Goal: Task Accomplishment & Management: Use online tool/utility

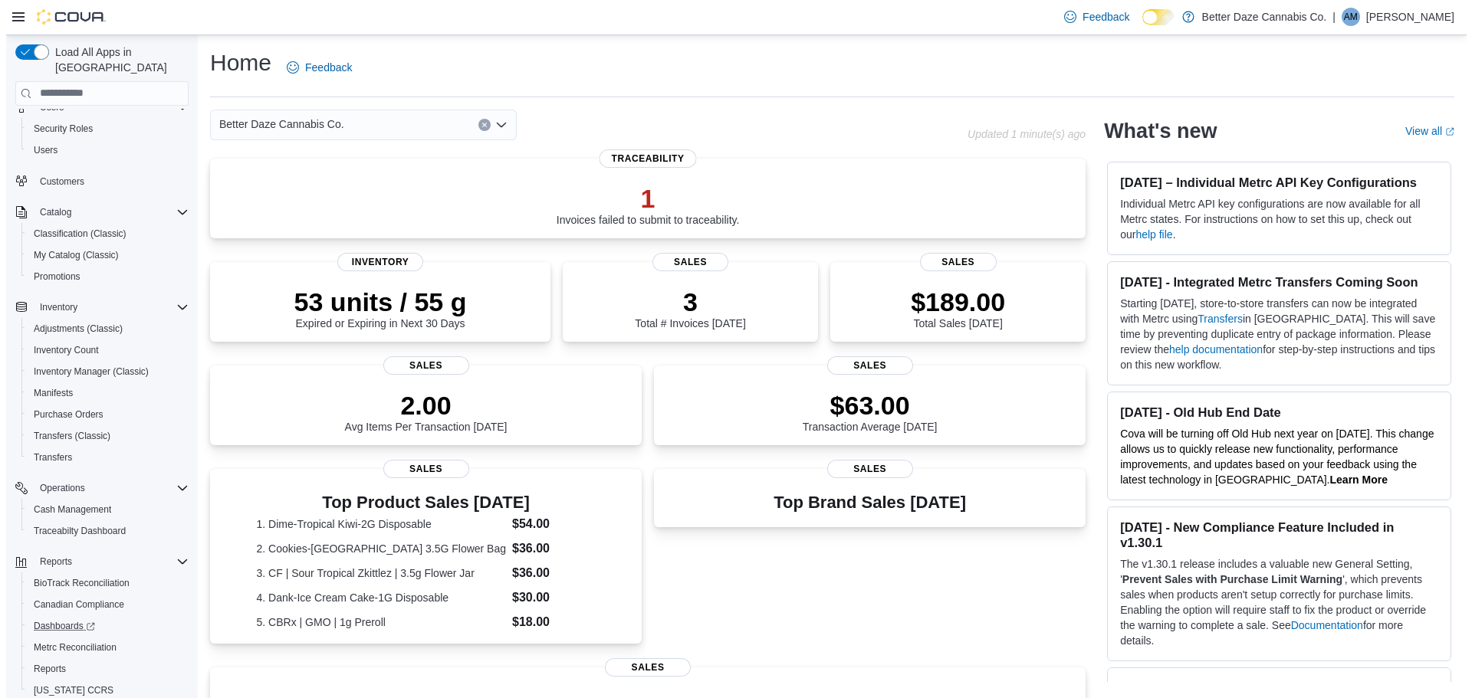
scroll to position [93, 0]
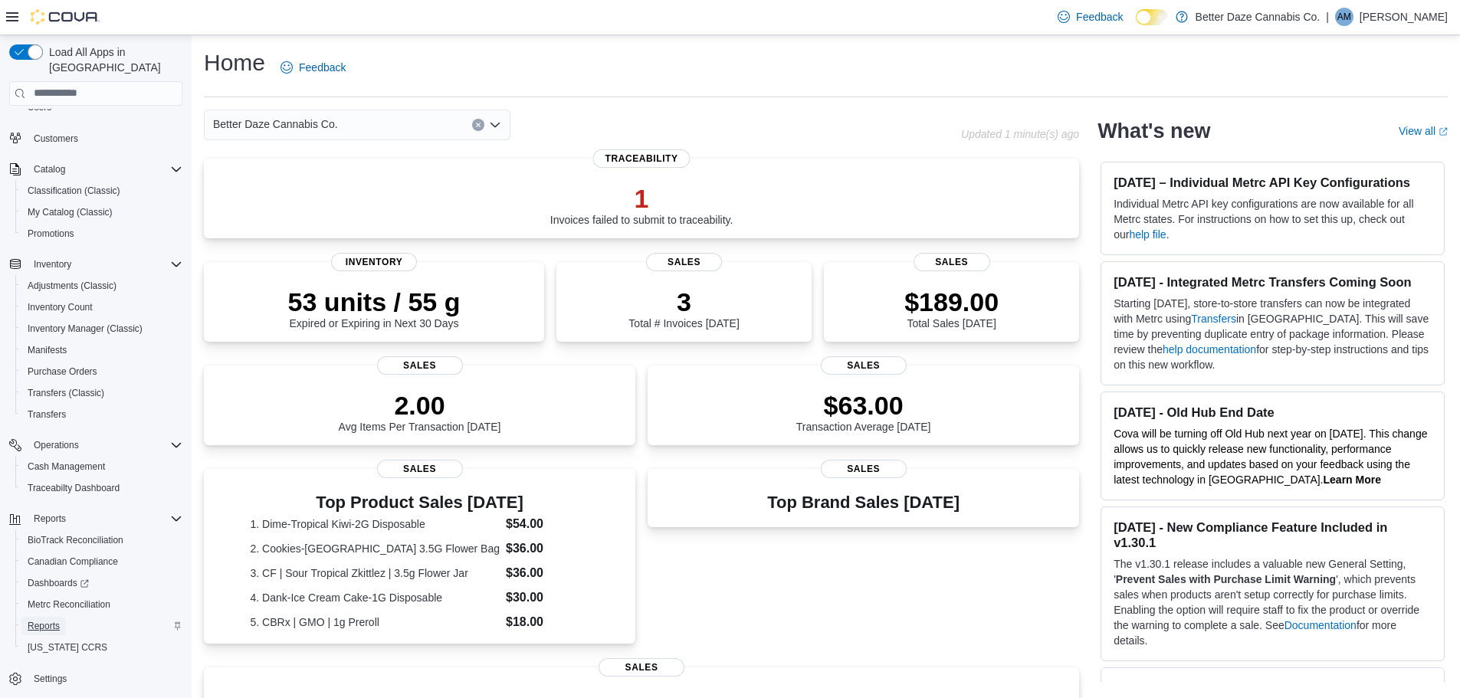
click at [52, 620] on span "Reports" at bounding box center [44, 626] width 32 height 12
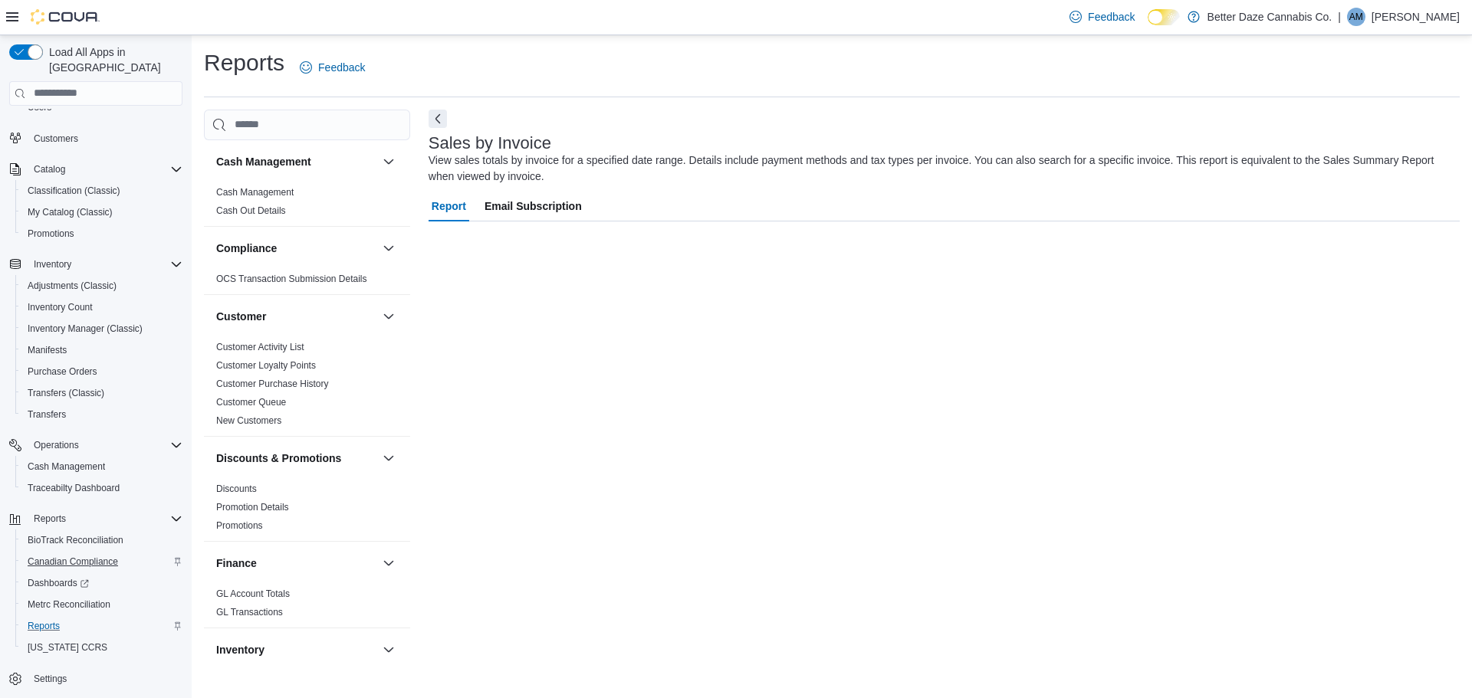
scroll to position [46, 0]
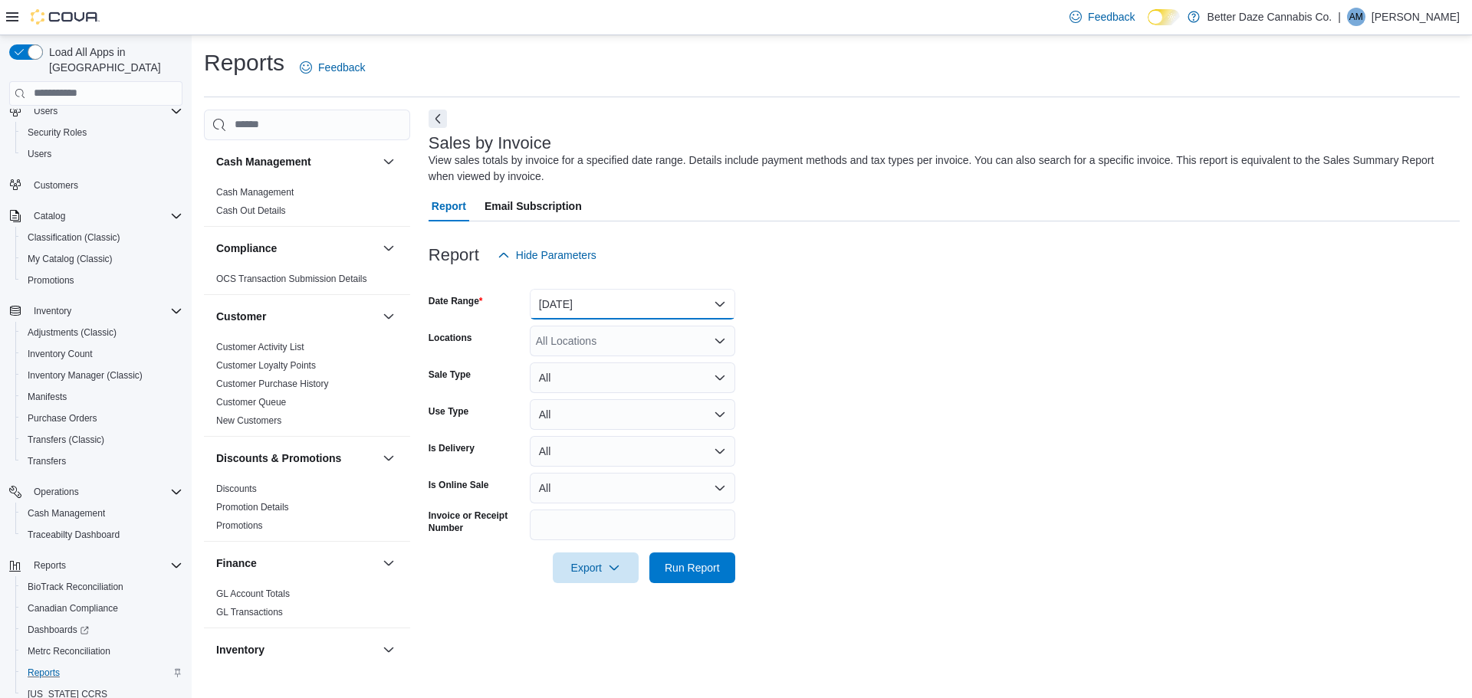
click at [569, 298] on button "[DATE]" at bounding box center [632, 304] width 205 height 31
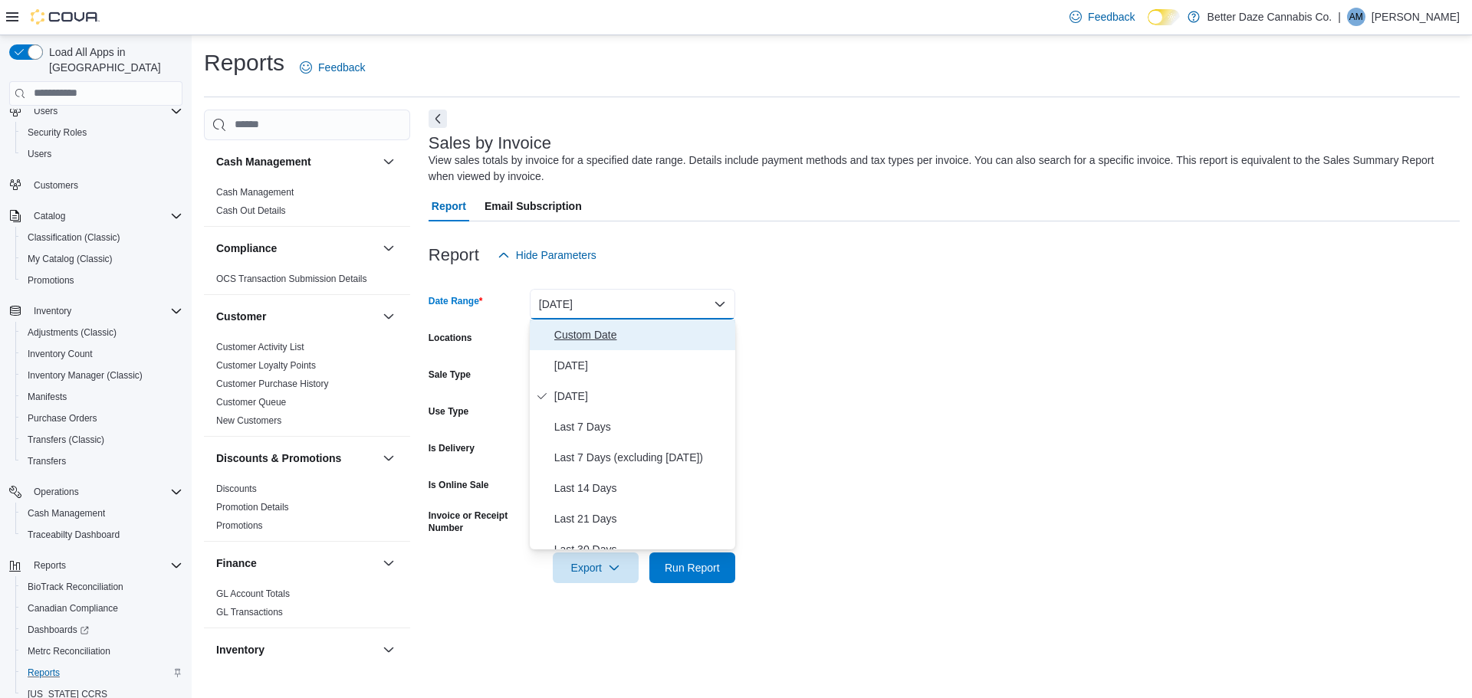
click at [646, 349] on button "Custom Date" at bounding box center [632, 335] width 205 height 31
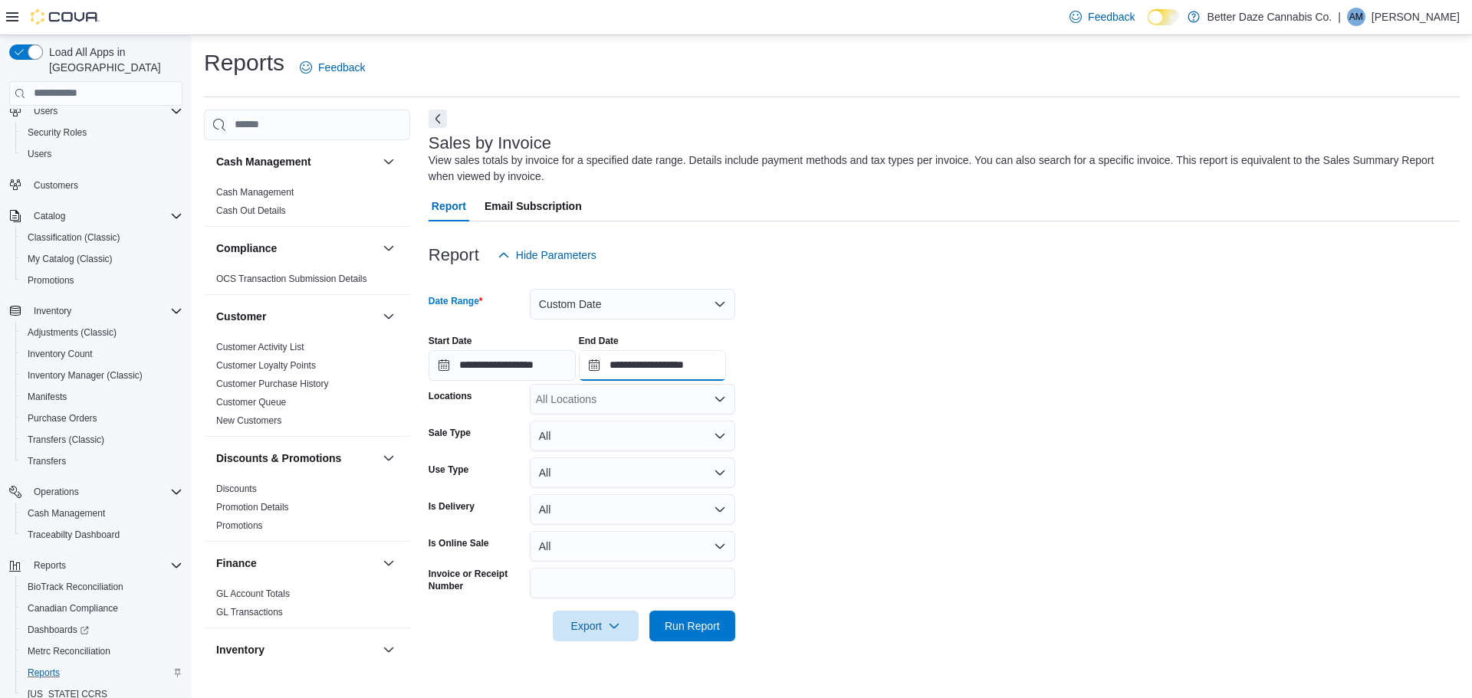
click at [642, 366] on input "**********" at bounding box center [652, 365] width 147 height 31
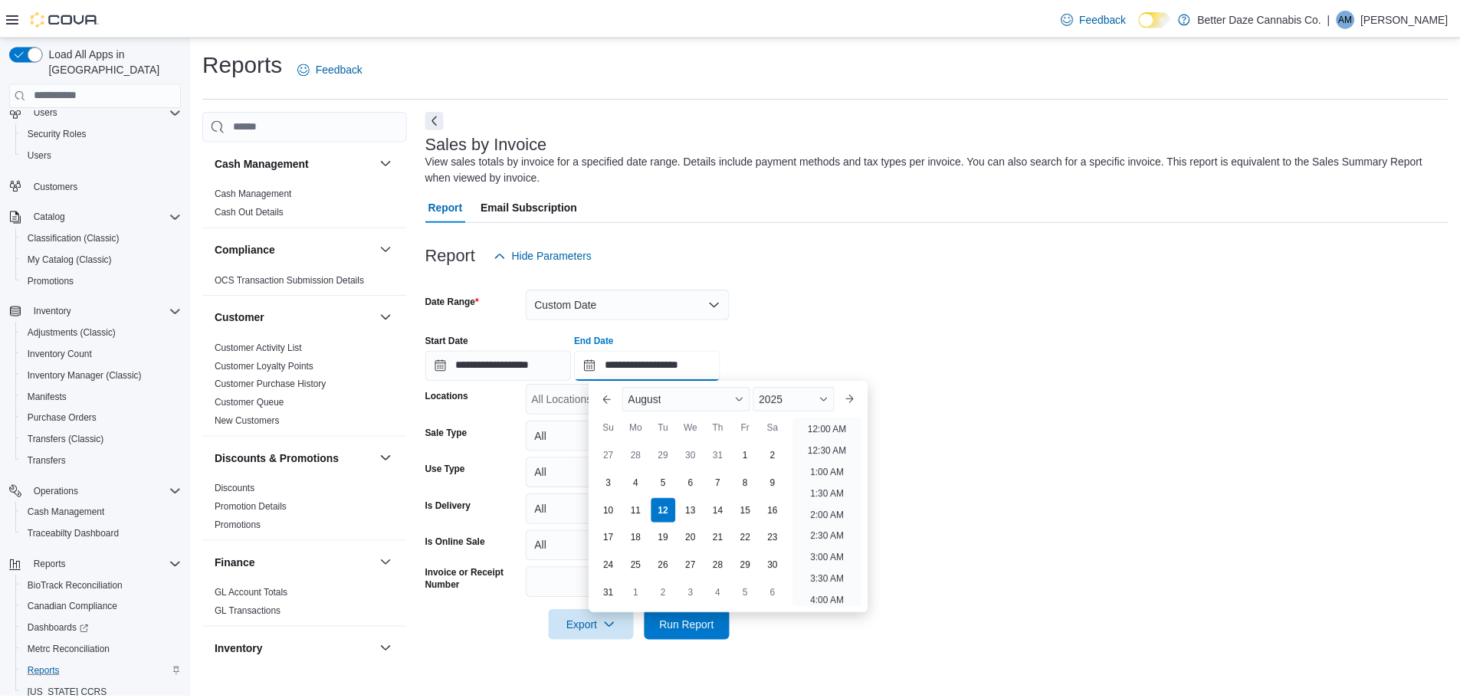
scroll to position [843, 0]
drag, startPoint x: 786, startPoint y: 486, endPoint x: 747, endPoint y: 500, distance: 41.7
click at [784, 486] on div "9" at bounding box center [778, 483] width 25 height 25
type input "**********"
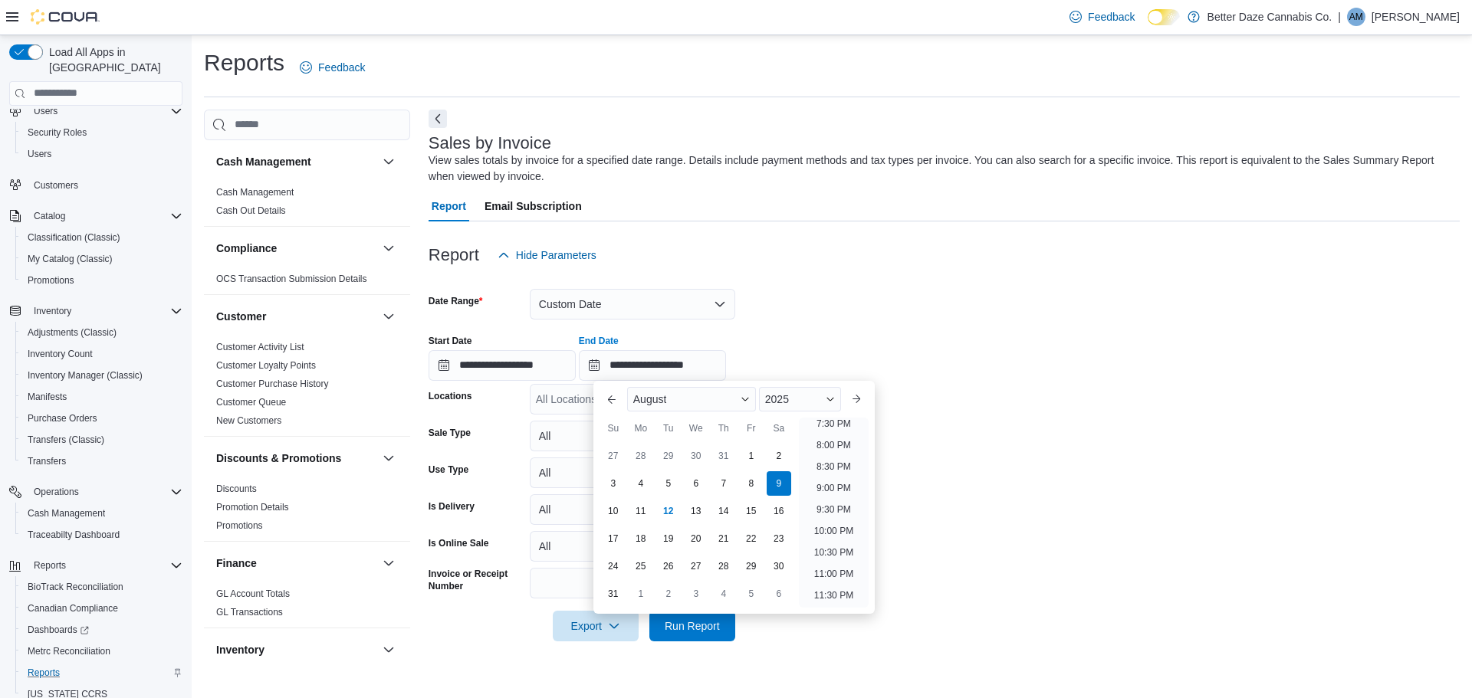
click at [836, 316] on form "**********" at bounding box center [943, 456] width 1031 height 371
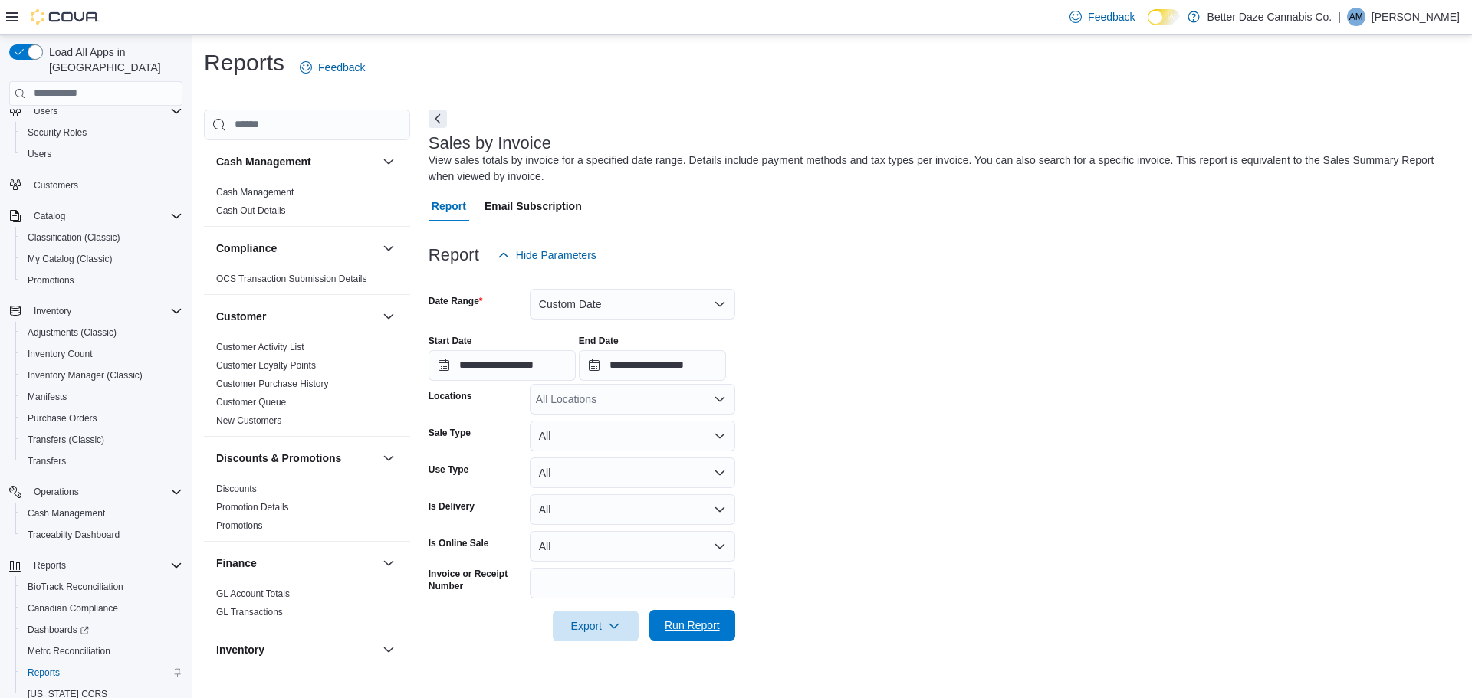
click at [697, 621] on span "Run Report" at bounding box center [692, 625] width 55 height 15
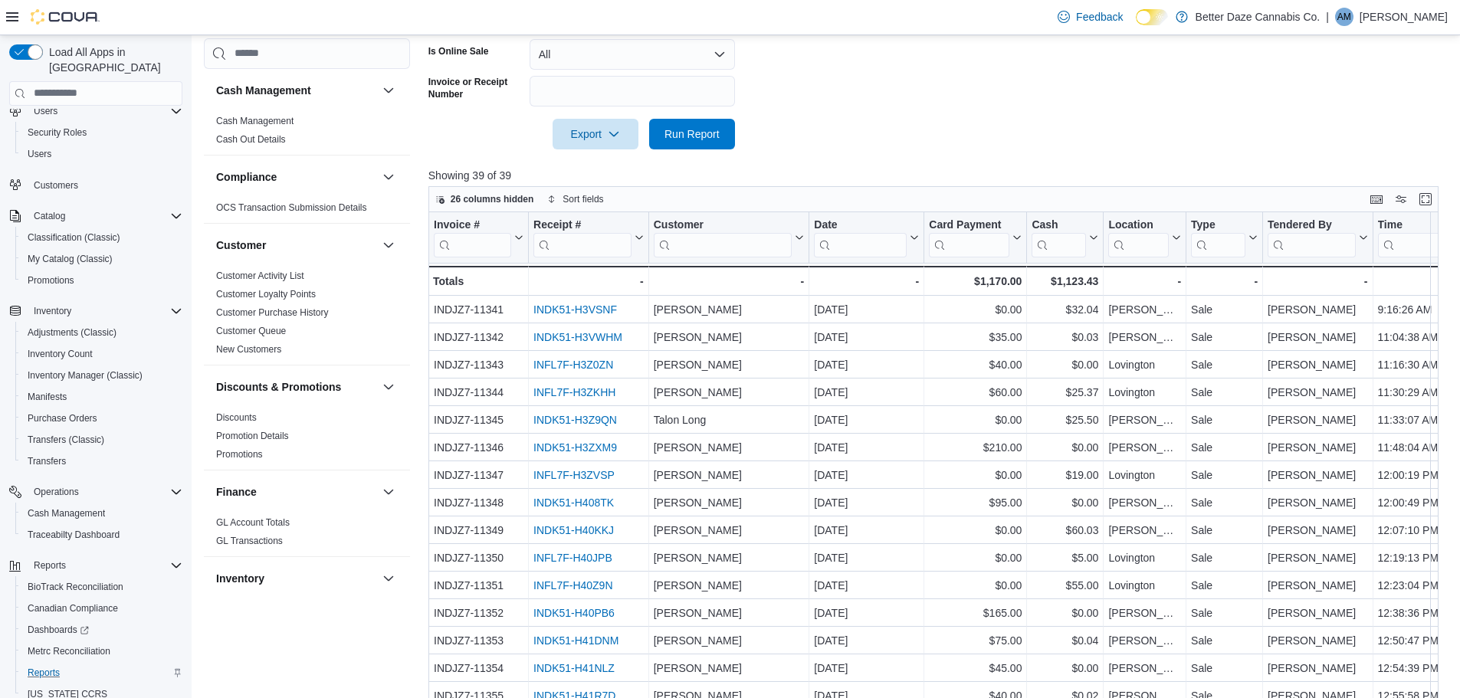
scroll to position [537, 0]
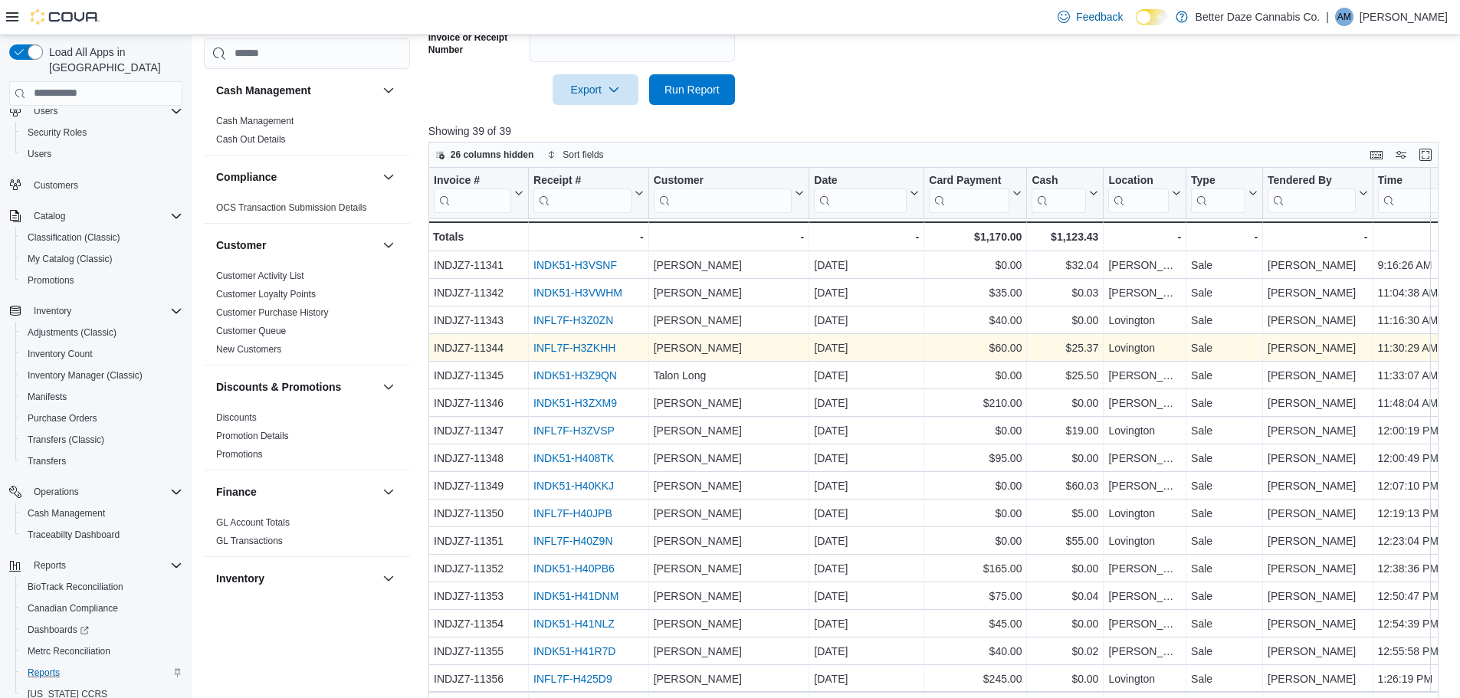
click at [571, 350] on link "INFL7F-H3ZKHH" at bounding box center [574, 348] width 82 height 12
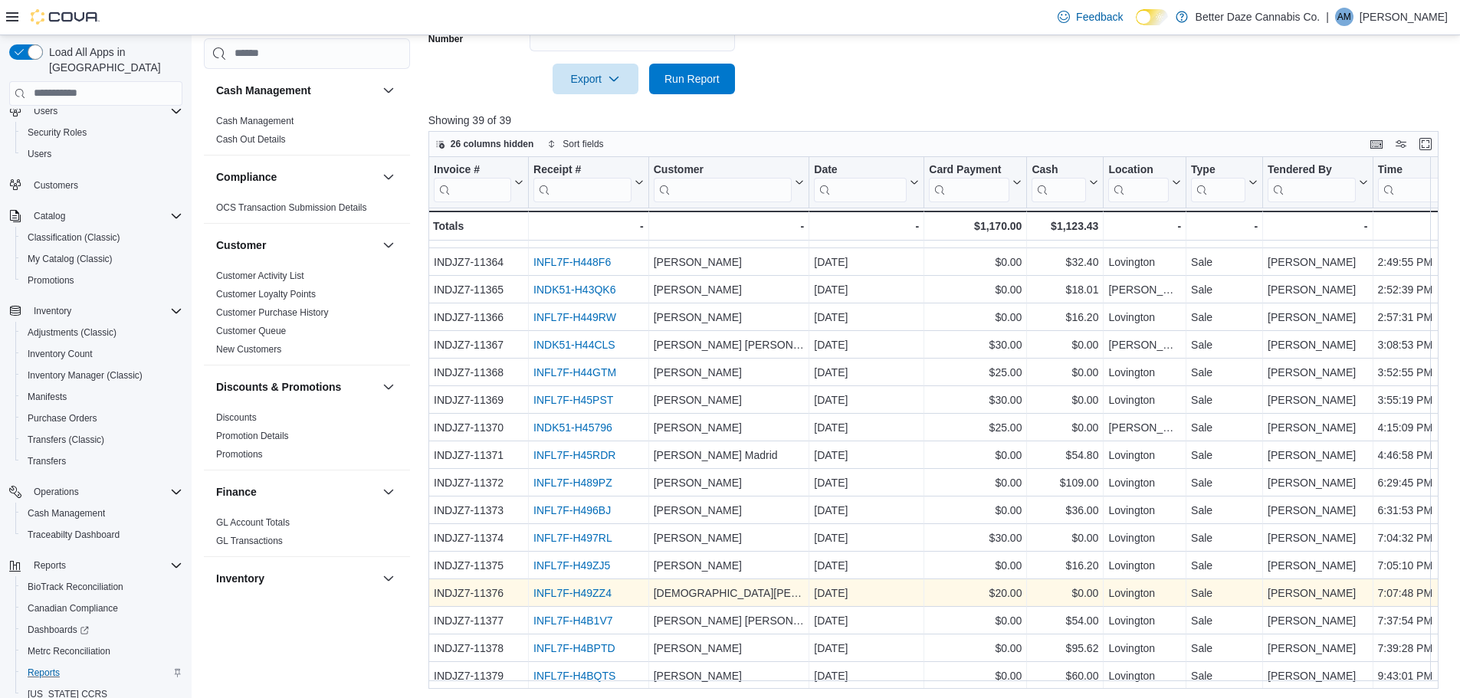
scroll to position [550, 0]
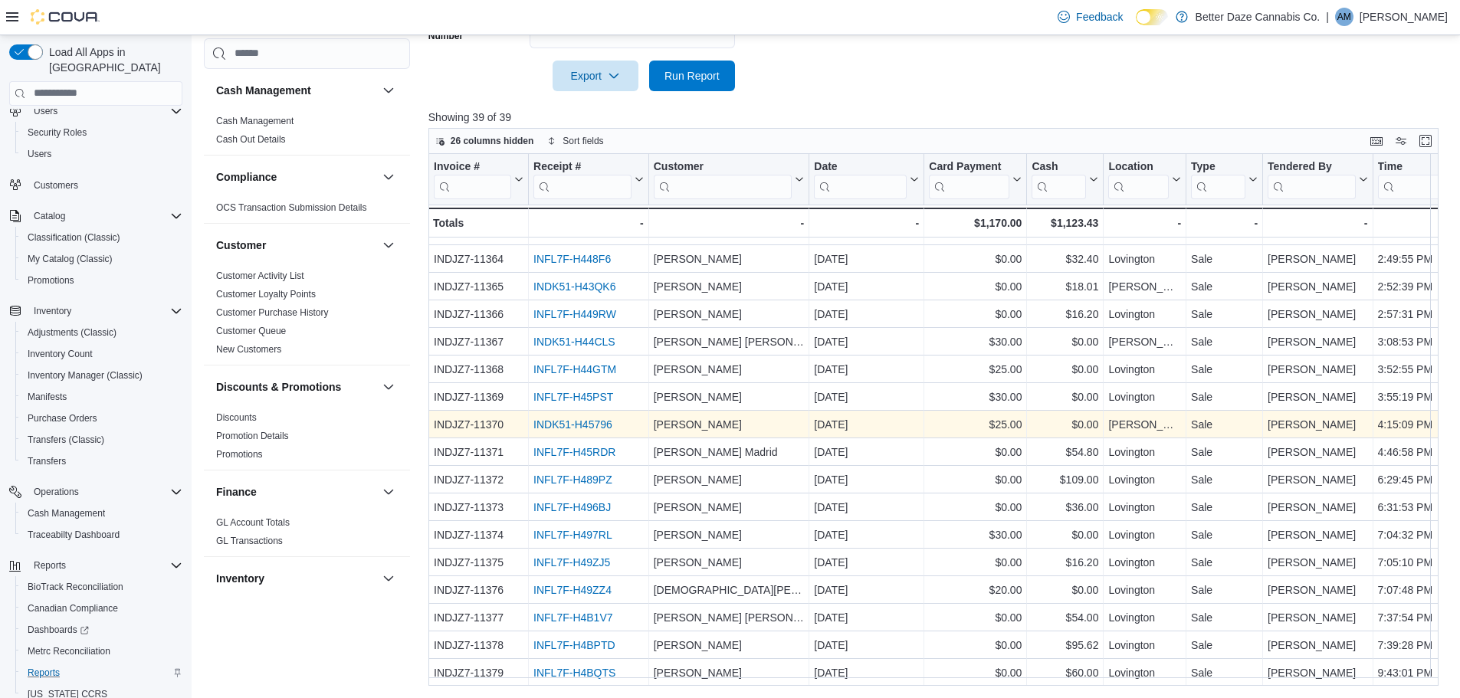
click at [546, 418] on link "INDK51-H45796" at bounding box center [572, 424] width 79 height 12
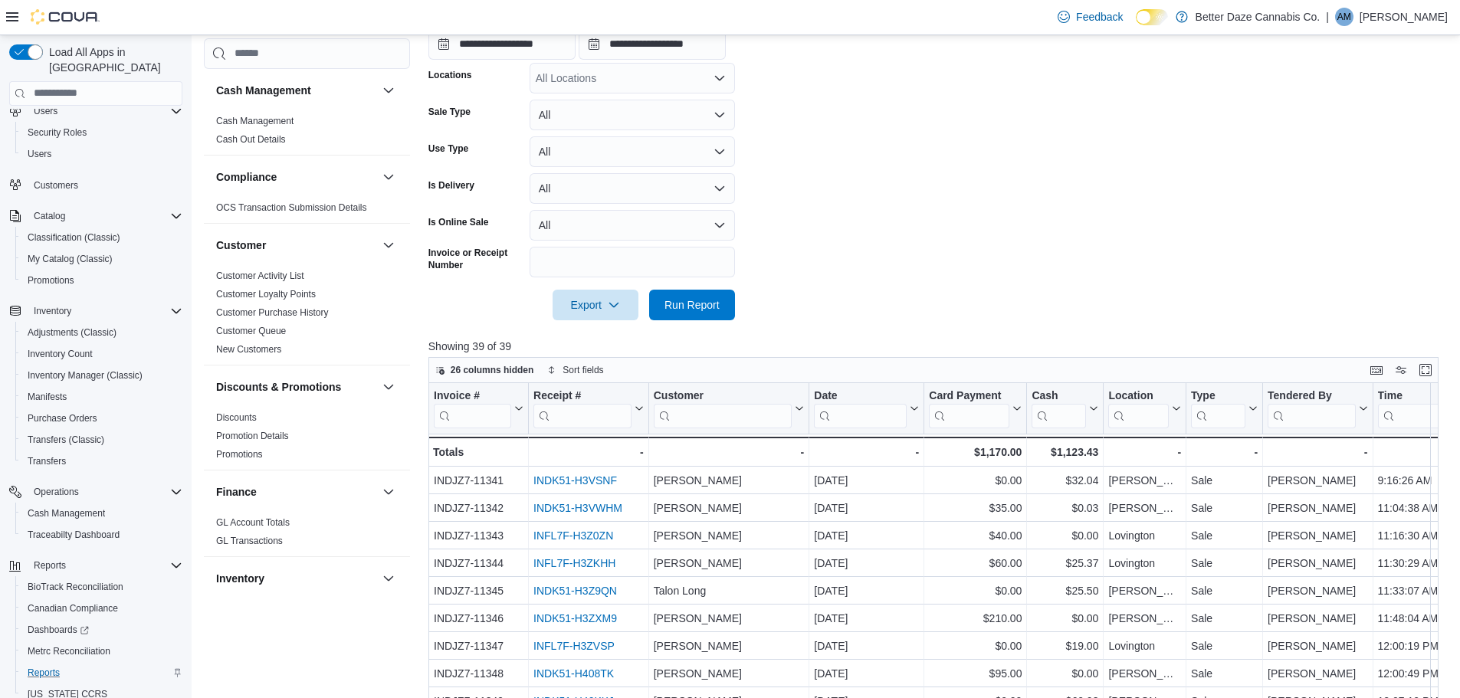
scroll to position [167, 0]
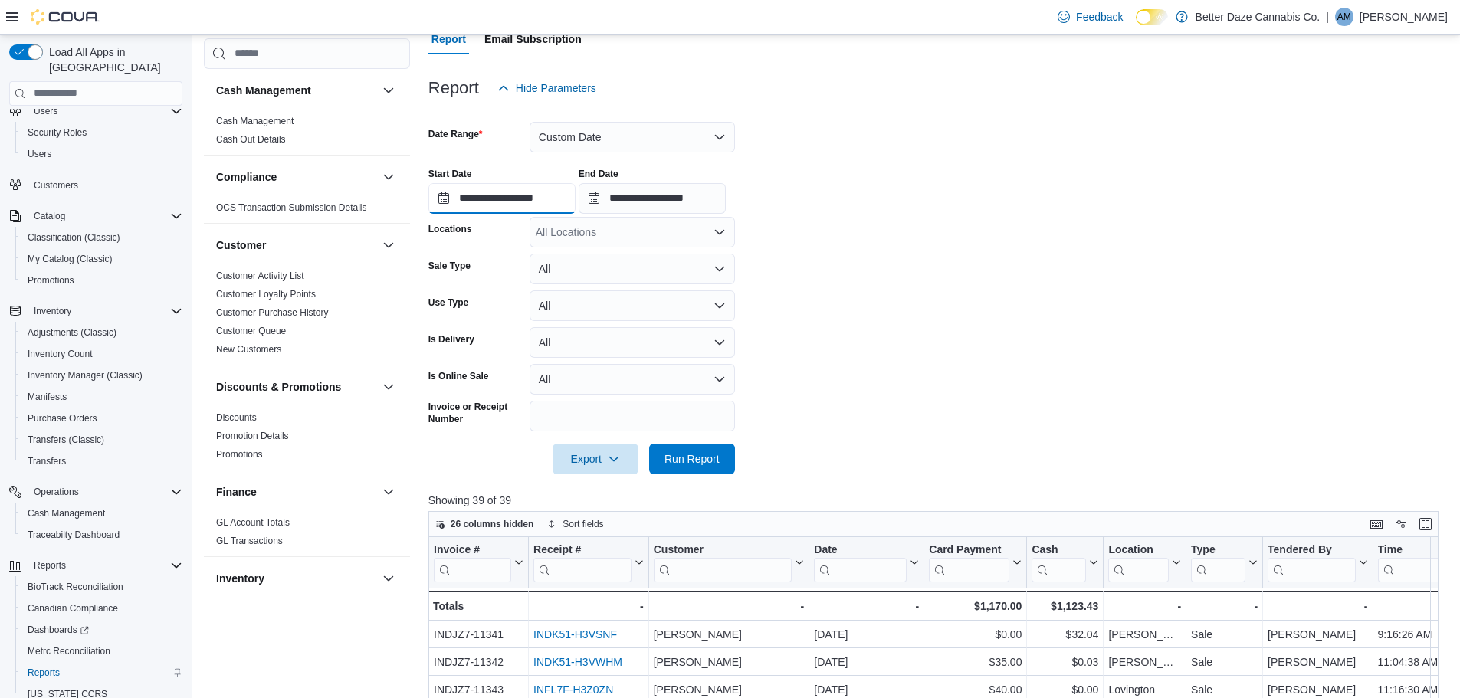
click at [451, 190] on input "**********" at bounding box center [501, 198] width 147 height 31
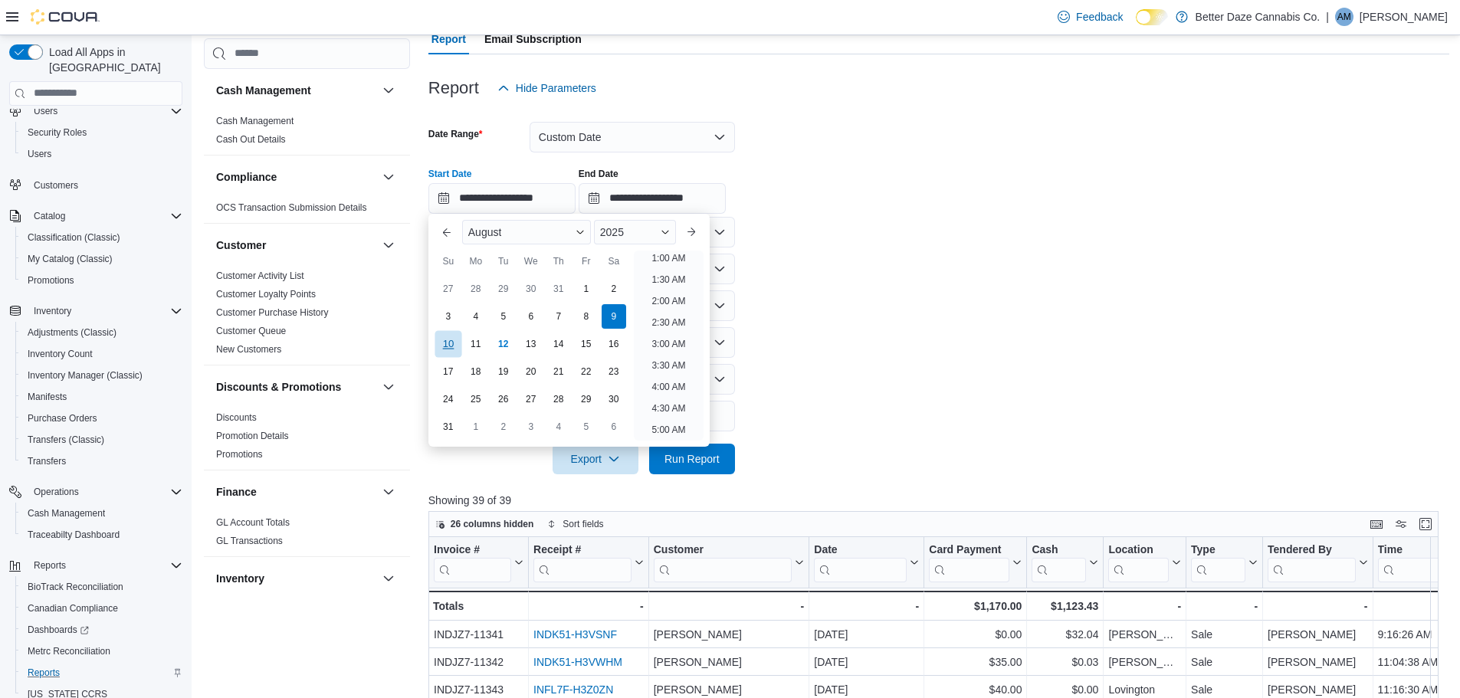
click at [444, 340] on div "10" at bounding box center [448, 343] width 27 height 27
type input "**********"
click at [688, 471] on span "Run Report" at bounding box center [691, 458] width 67 height 31
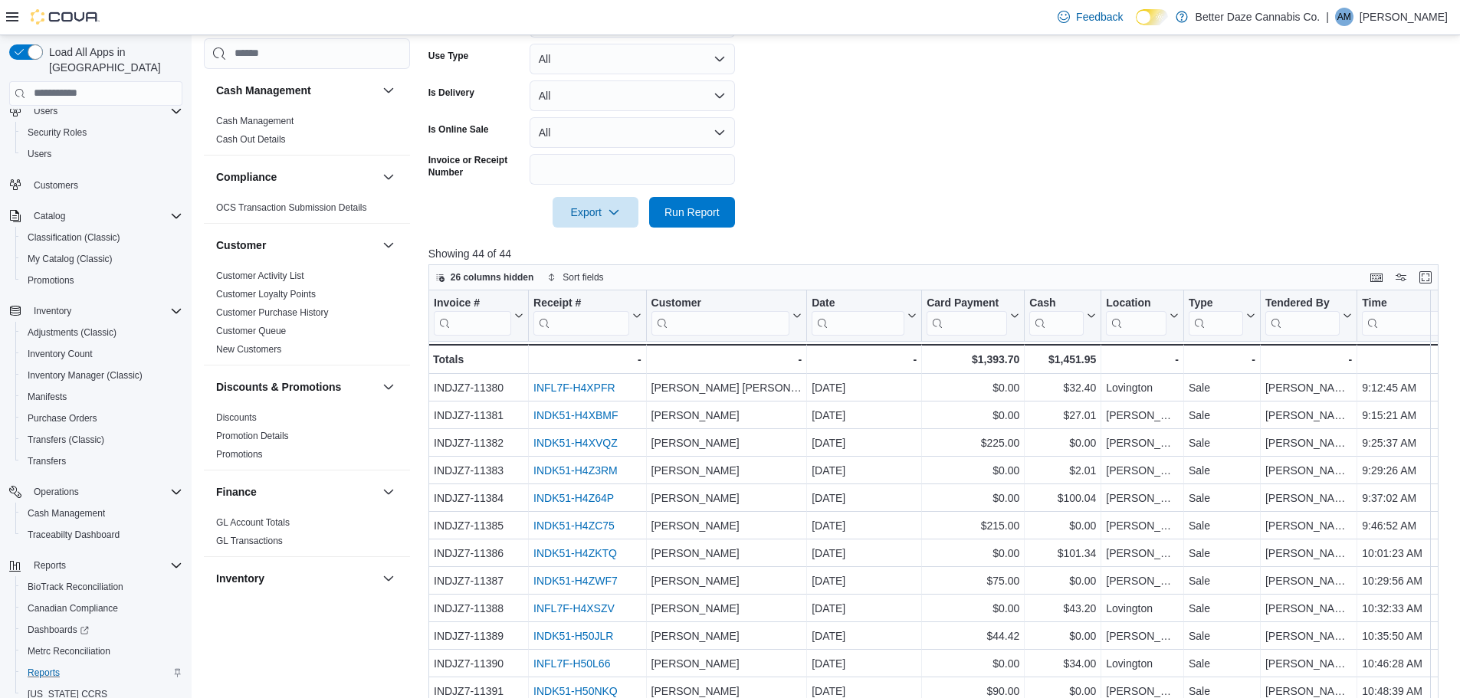
scroll to position [550, 0]
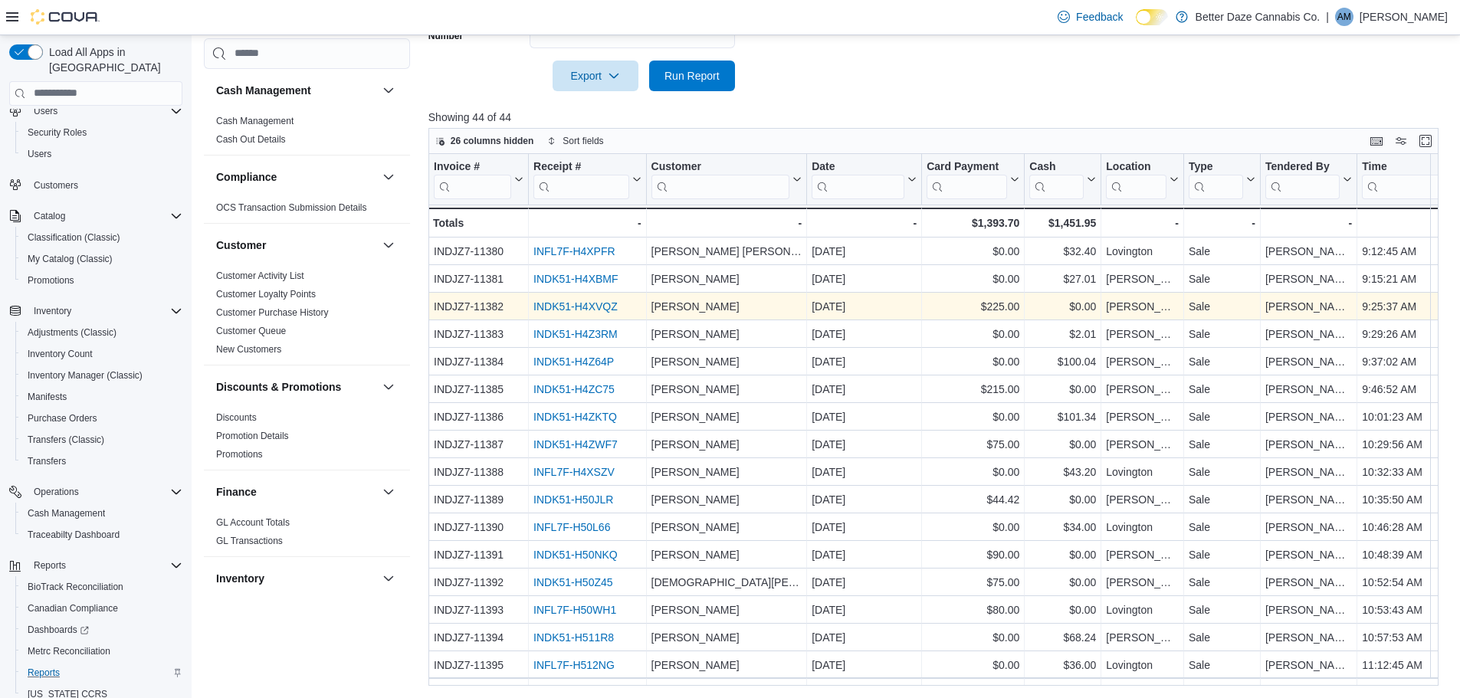
click at [577, 319] on div "INDK51-H4XVQZ - Receipt # URL, column 2, row 3" at bounding box center [588, 307] width 118 height 28
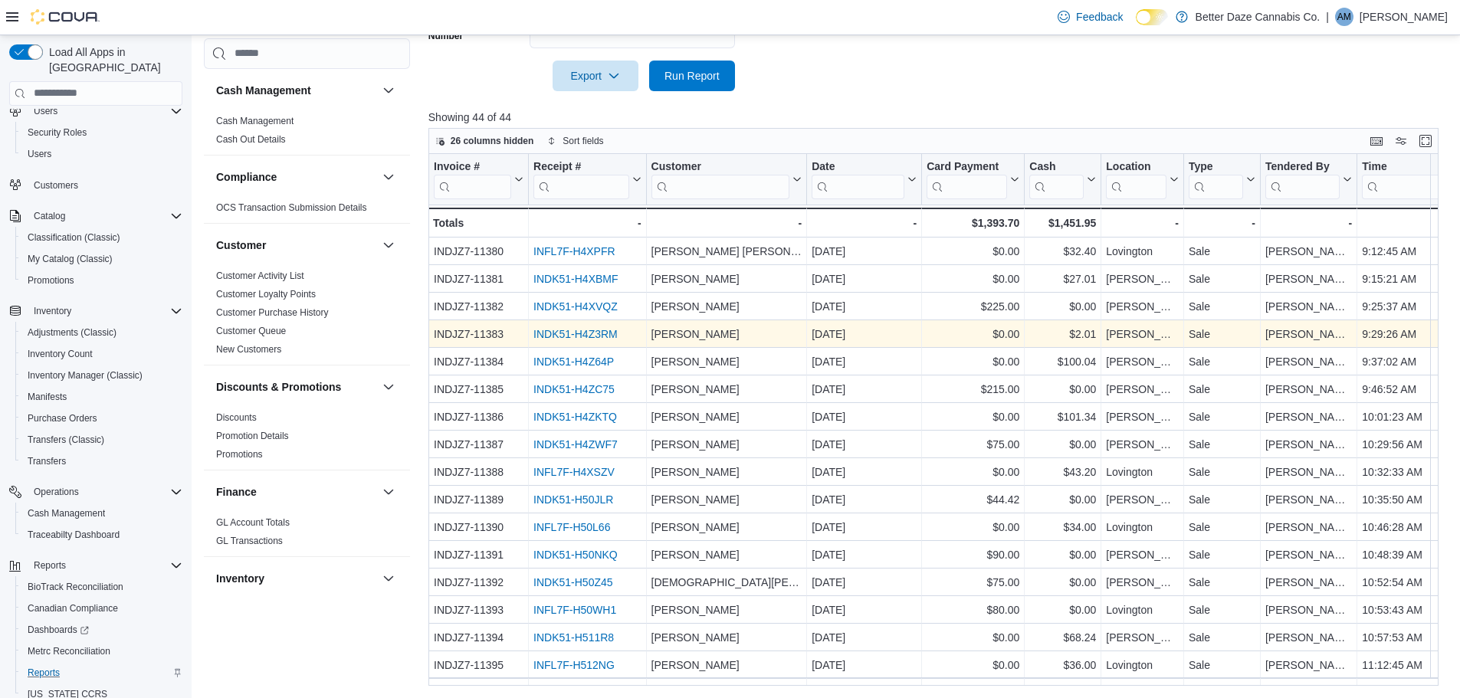
click at [573, 332] on link "INDK51-H4Z3RM" at bounding box center [575, 334] width 84 height 12
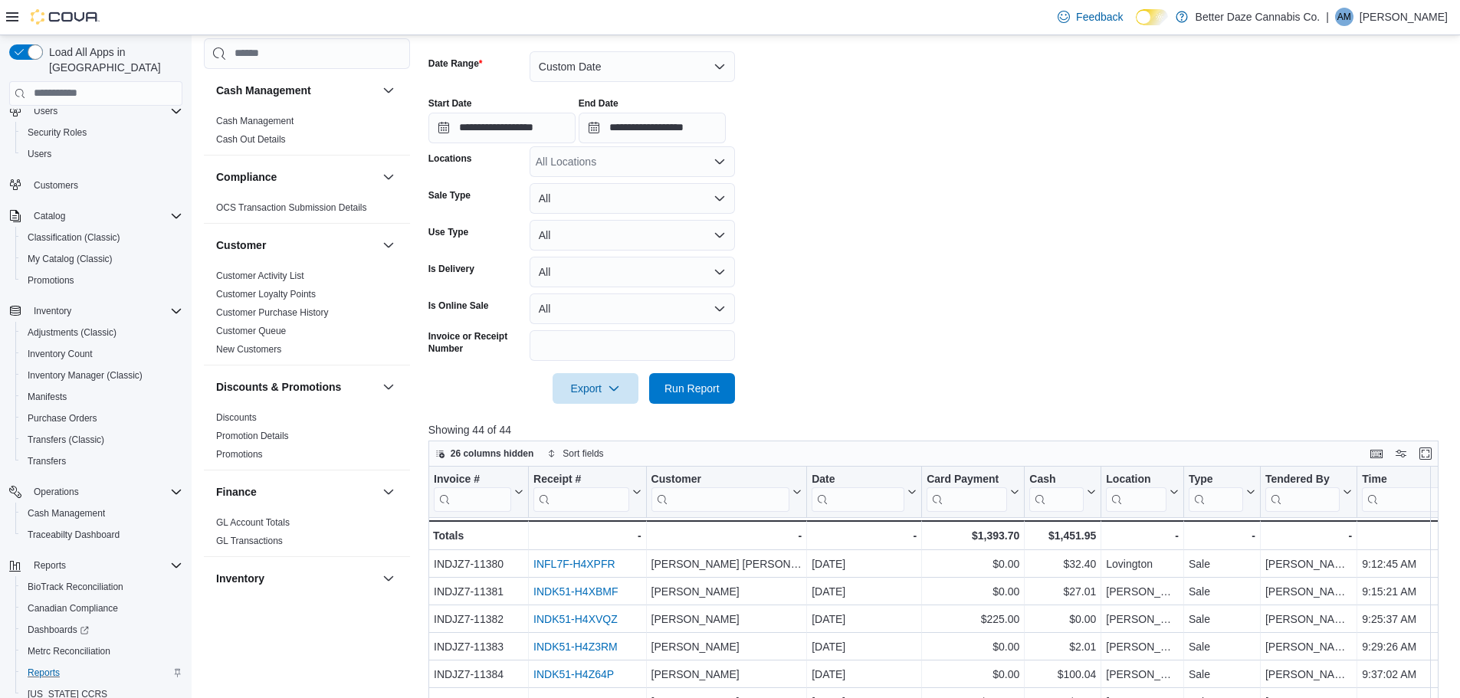
scroll to position [167, 0]
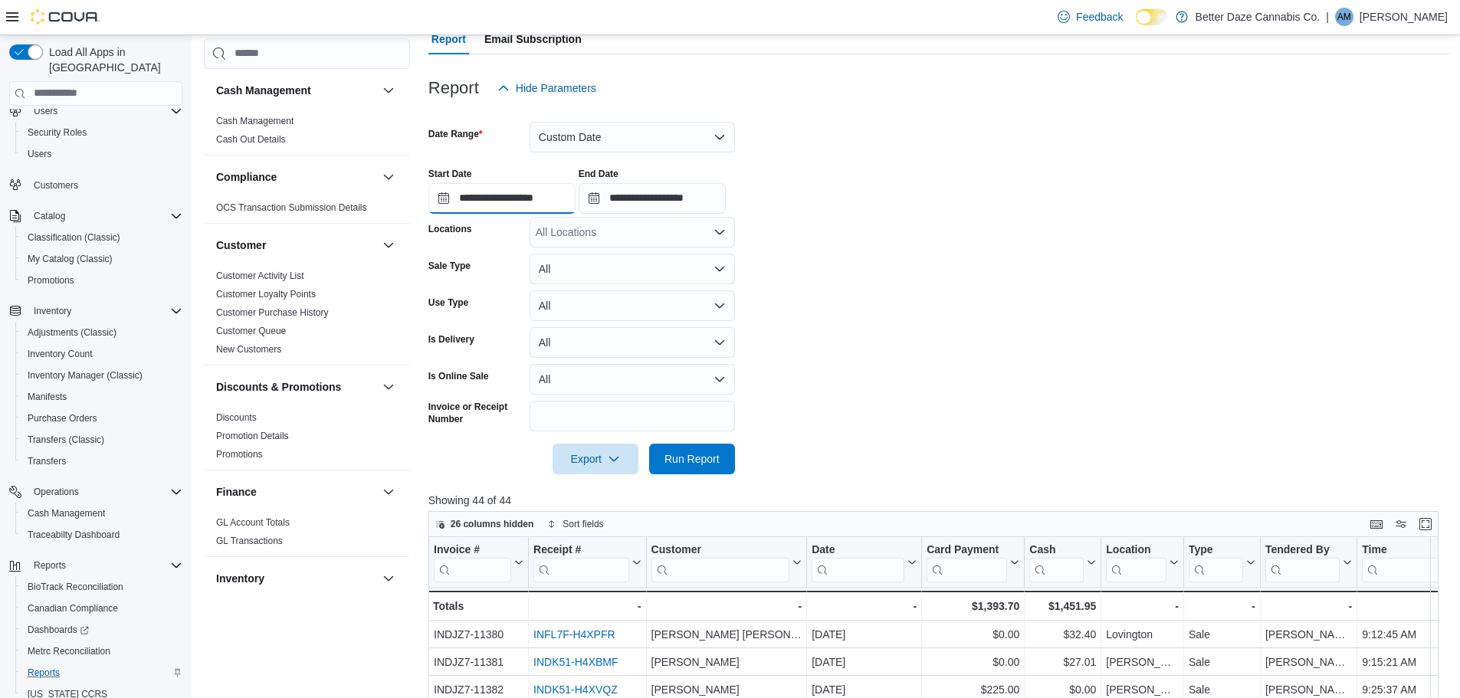
drag, startPoint x: 452, startPoint y: 190, endPoint x: 462, endPoint y: 195, distance: 11.3
click at [452, 191] on input "**********" at bounding box center [501, 198] width 147 height 31
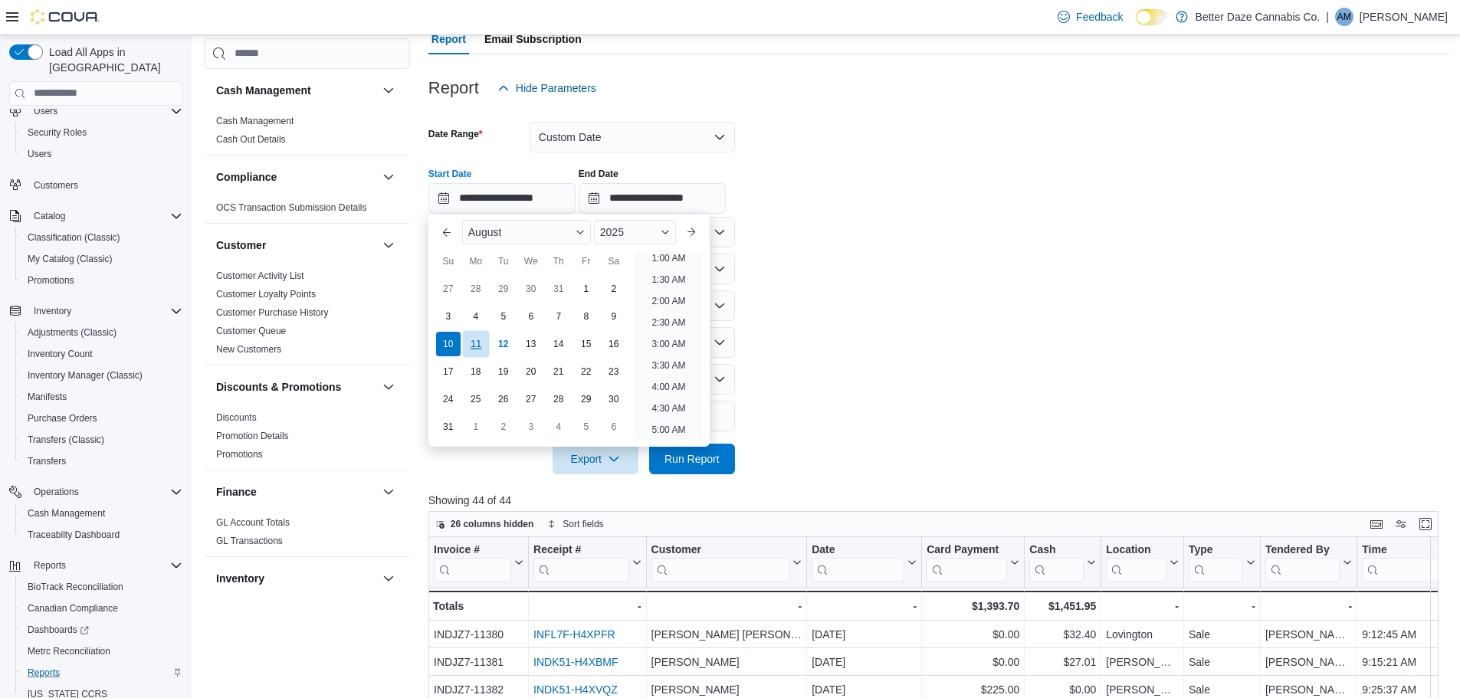
click at [475, 339] on div "11" at bounding box center [475, 343] width 27 height 27
type input "**********"
click at [700, 465] on span "Run Report" at bounding box center [691, 458] width 67 height 31
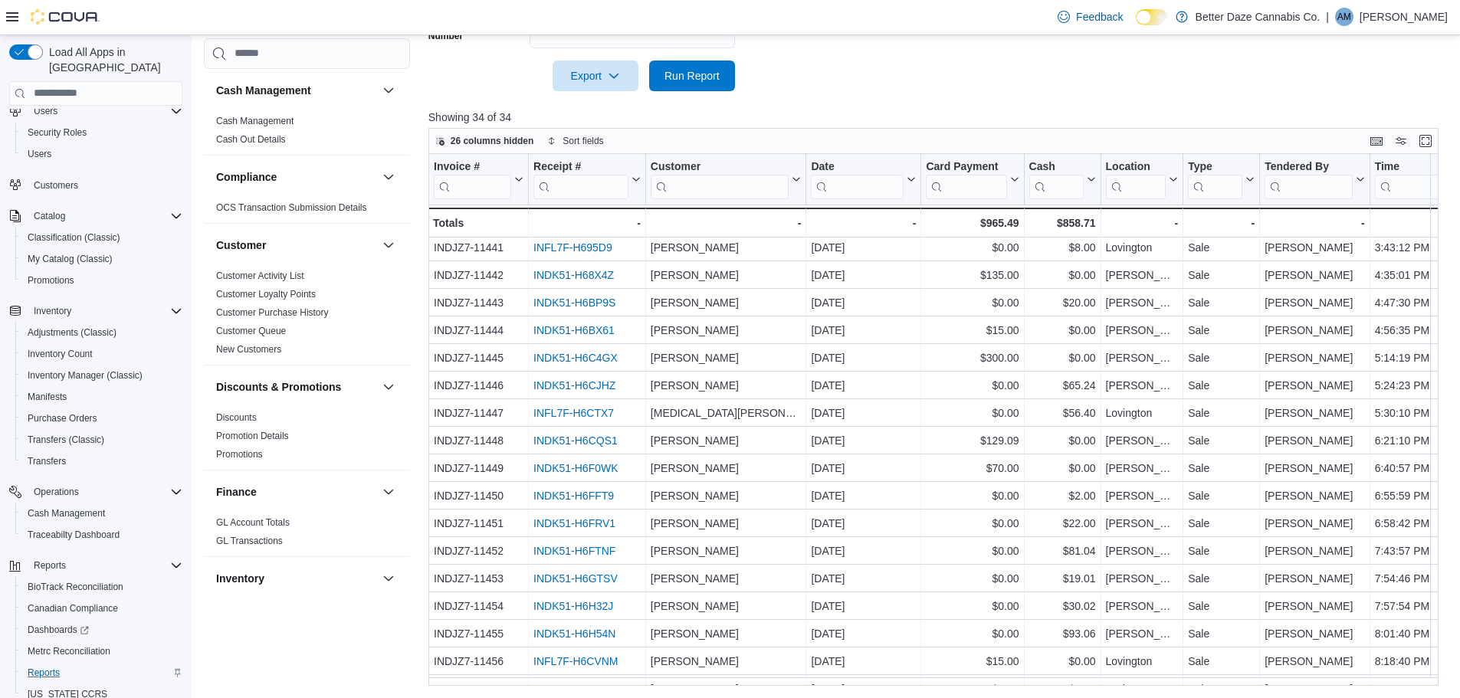
scroll to position [497, 0]
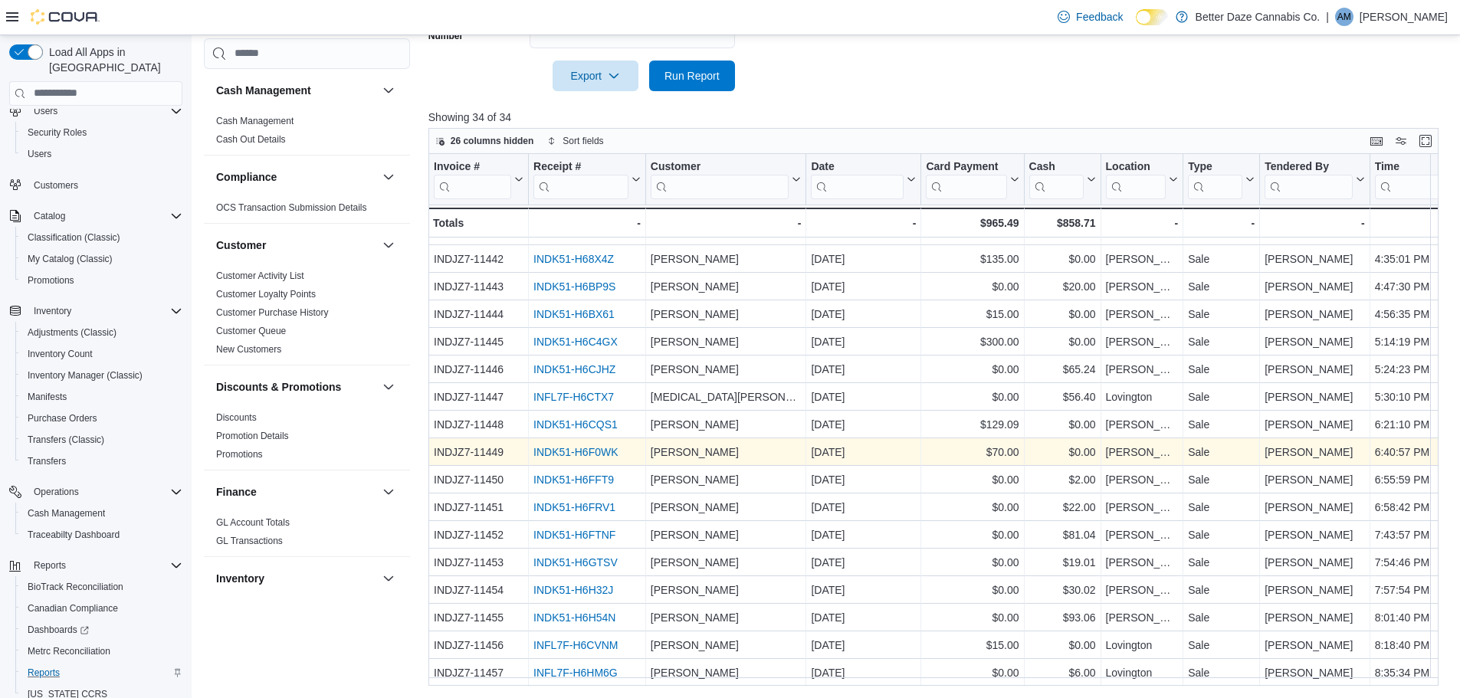
click at [558, 453] on div "INDK51-H6F0WK" at bounding box center [586, 452] width 107 height 18
click at [569, 446] on link "INDK51-H6F0WK" at bounding box center [575, 452] width 84 height 12
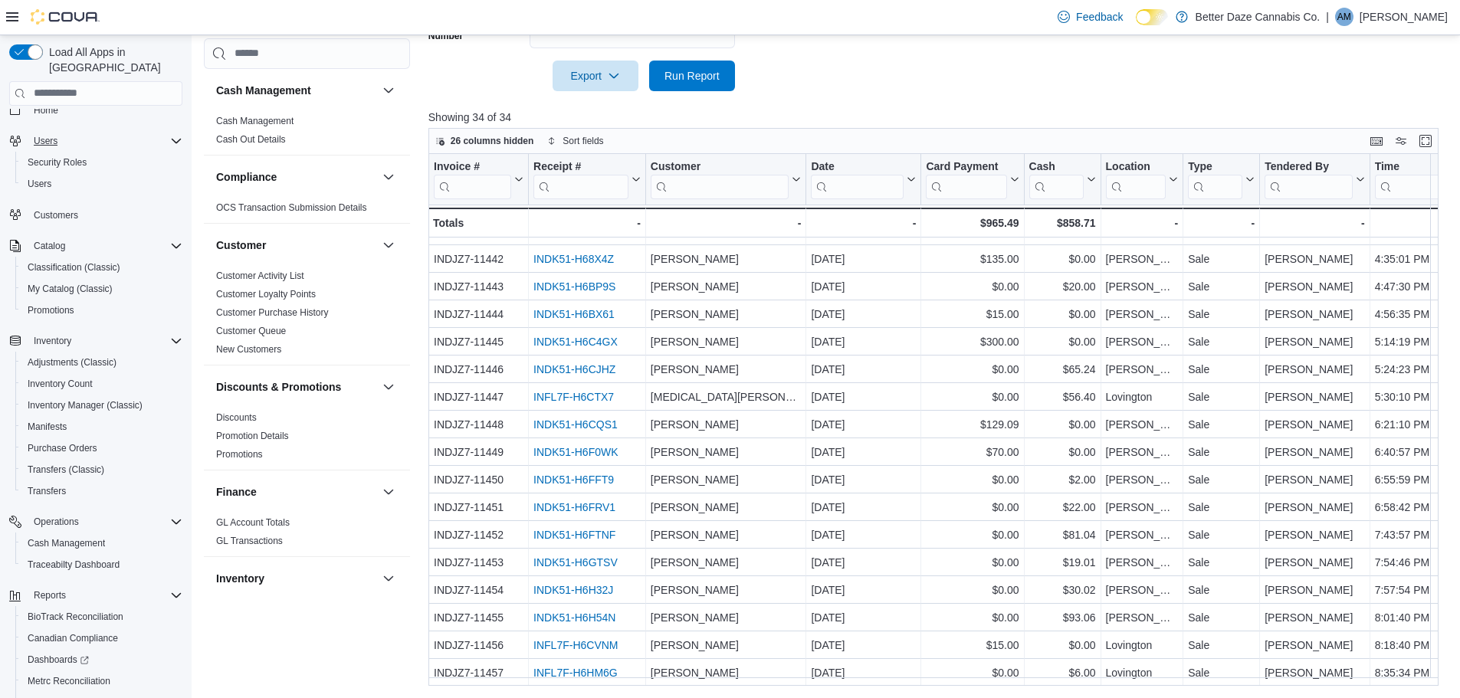
scroll to position [0, 0]
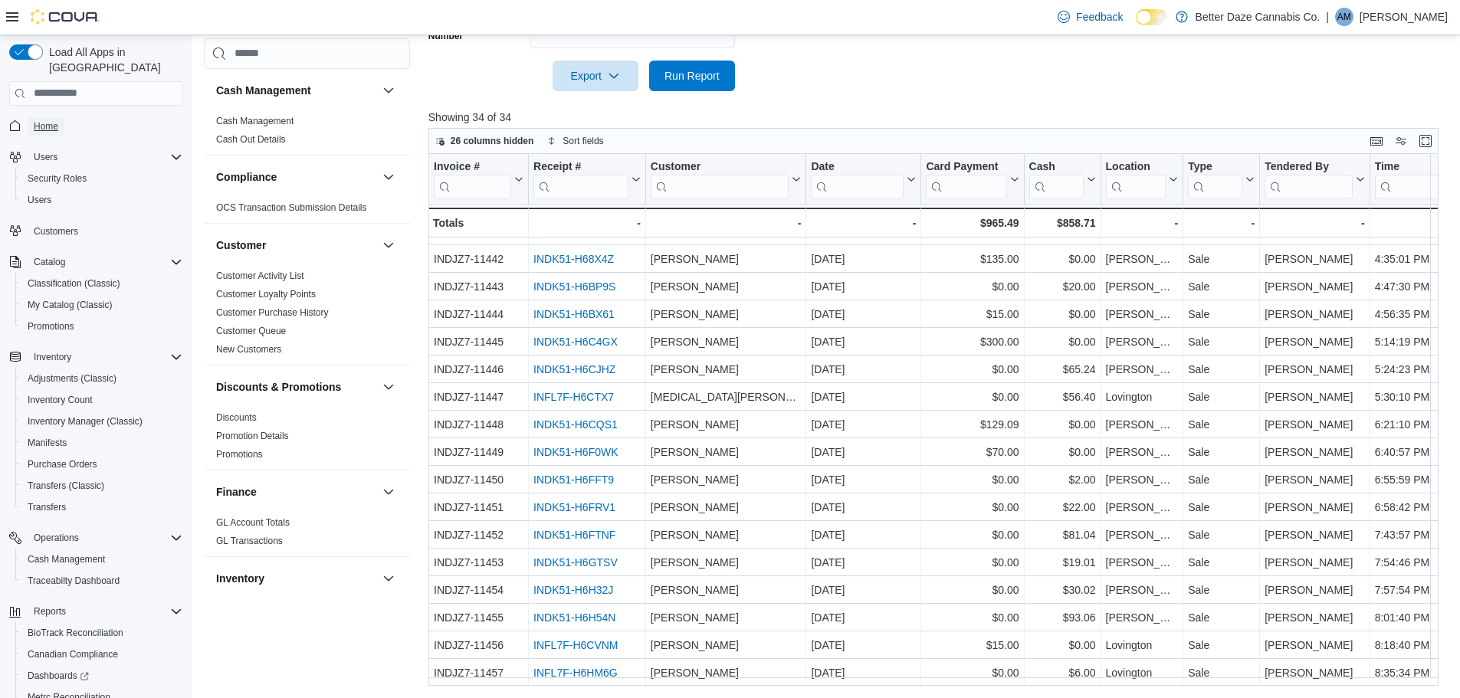
click at [37, 120] on span "Home" at bounding box center [46, 126] width 25 height 12
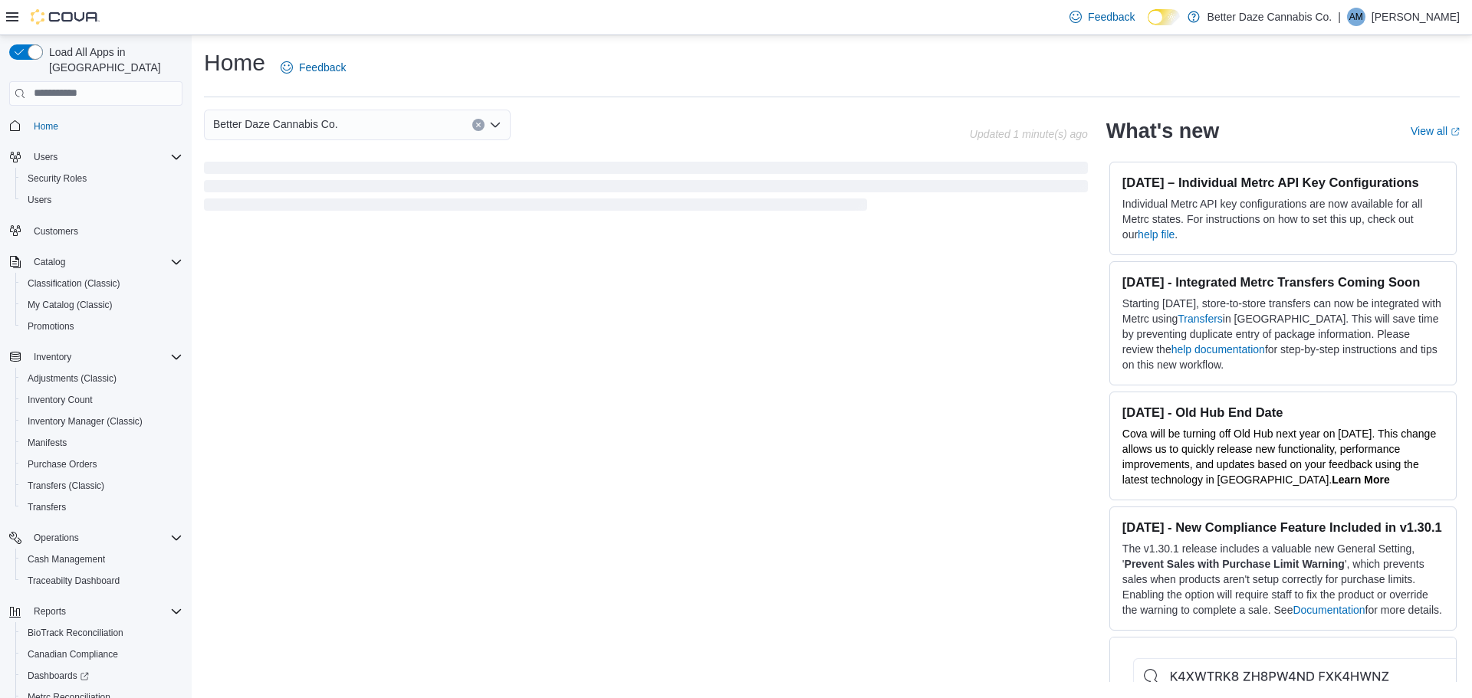
click at [336, 124] on div "Better Daze Cannabis Co." at bounding box center [357, 125] width 307 height 31
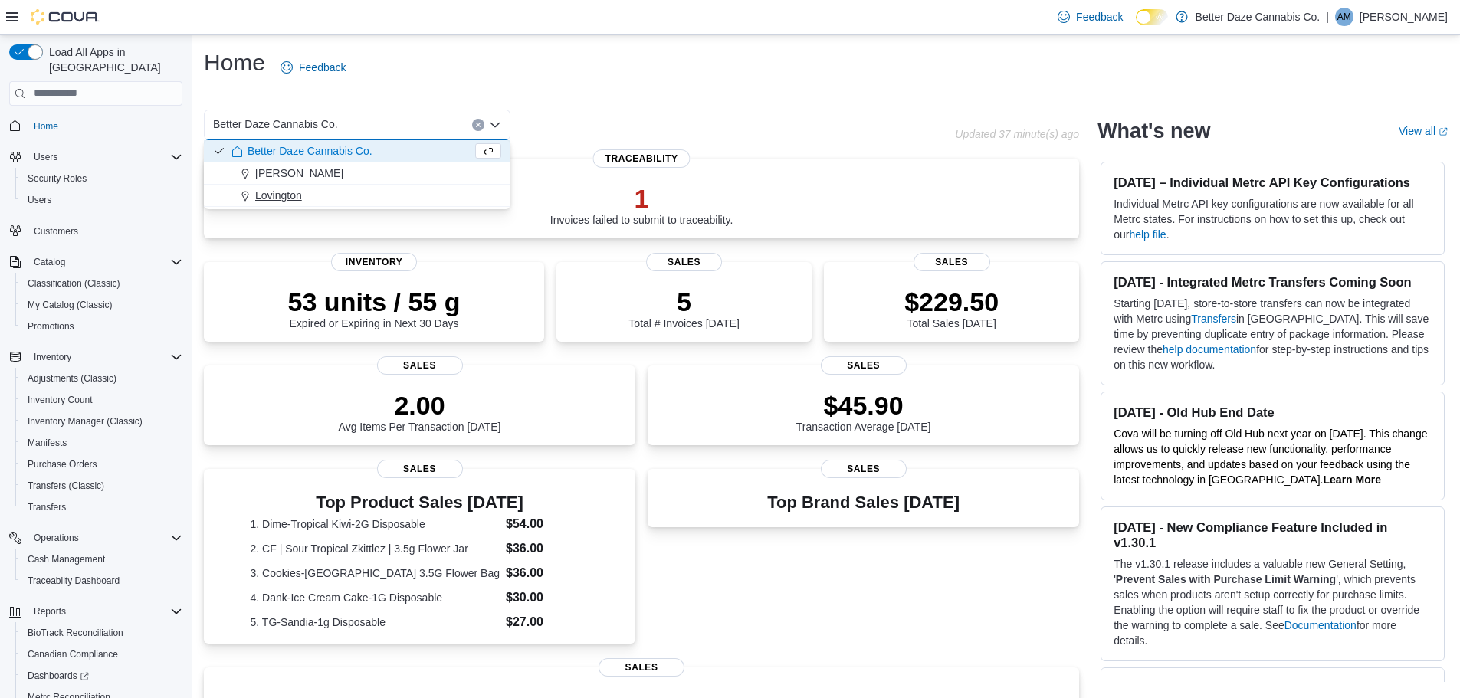
click at [294, 196] on span "Lovington" at bounding box center [278, 195] width 47 height 15
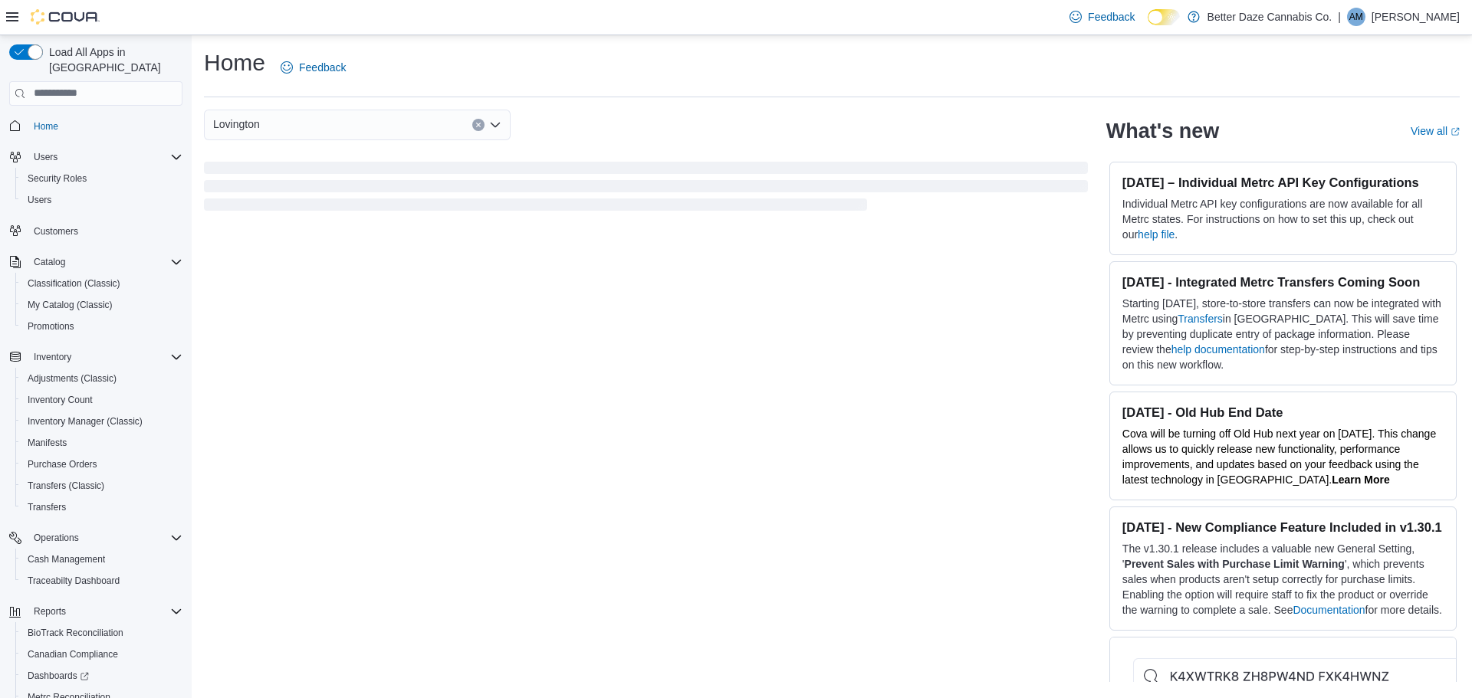
click at [317, 121] on div "Lovington Combo box. Selected. [GEOGRAPHIC_DATA]. Press Backspace to delete [GE…" at bounding box center [357, 125] width 307 height 31
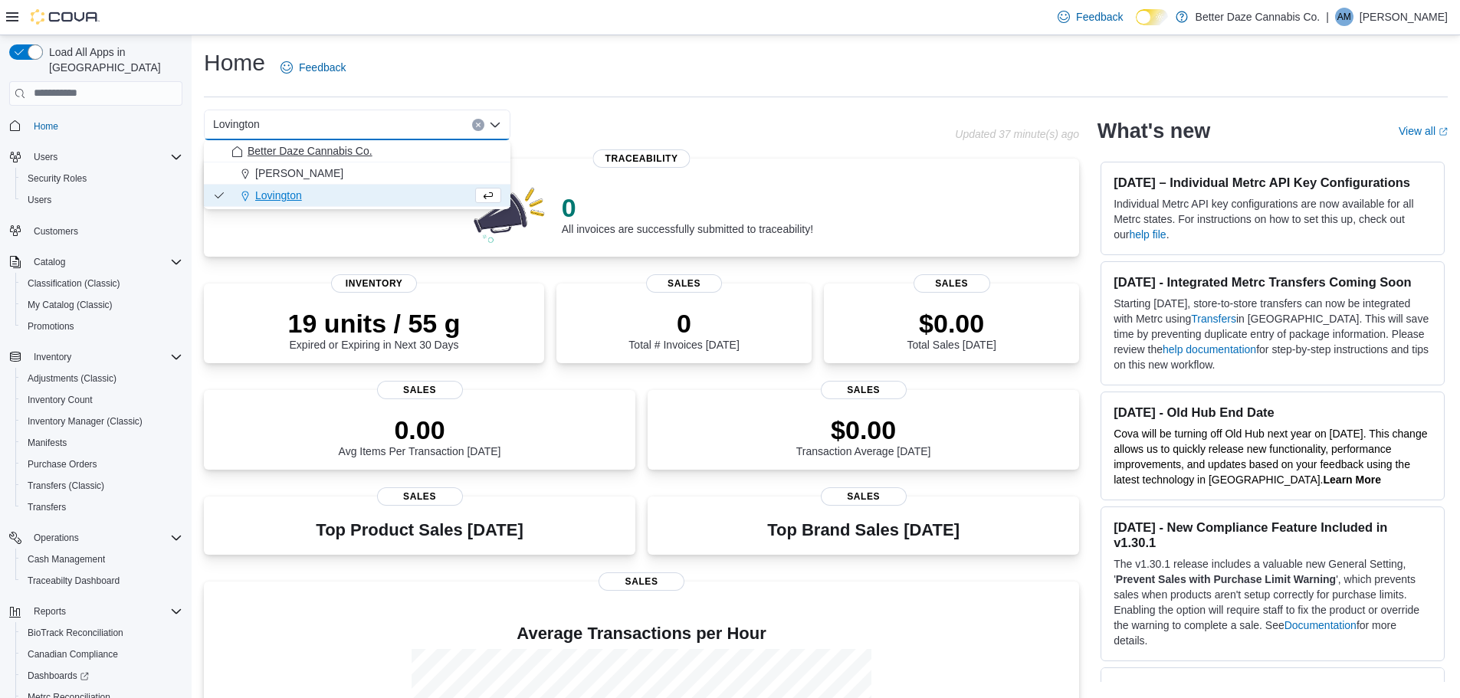
click at [289, 152] on span "Better Daze Cannabis Co." at bounding box center [310, 150] width 125 height 15
